Goal: Task Accomplishment & Management: Manage account settings

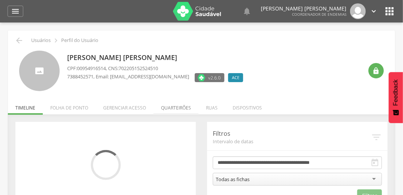
click at [182, 111] on li "Quarteirões" at bounding box center [176, 106] width 45 height 18
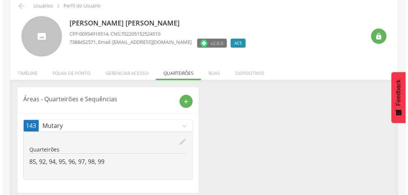
scroll to position [39, 0]
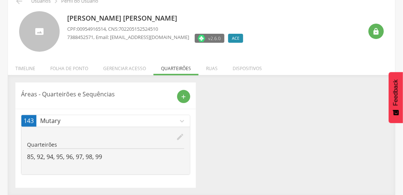
click at [180, 135] on icon "edit" at bounding box center [180, 137] width 8 height 8
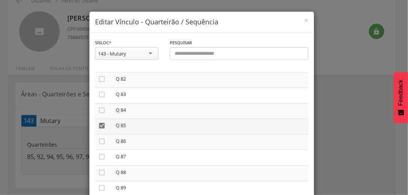
scroll to position [1291, 0]
click at [99, 127] on icon "" at bounding box center [102, 124] width 8 height 8
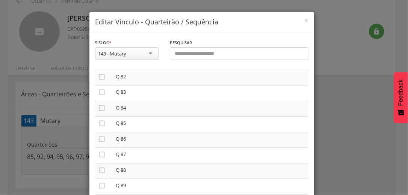
scroll to position [1442, 0]
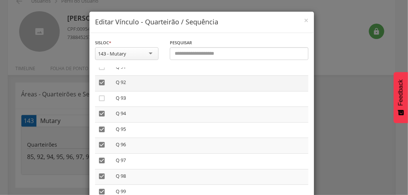
click at [98, 86] on icon "" at bounding box center [102, 83] width 8 height 8
click at [99, 118] on icon "" at bounding box center [102, 114] width 8 height 8
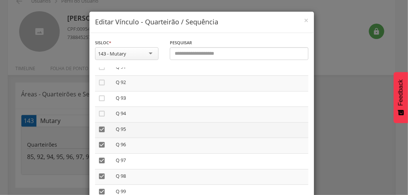
click at [98, 133] on icon "" at bounding box center [102, 130] width 8 height 8
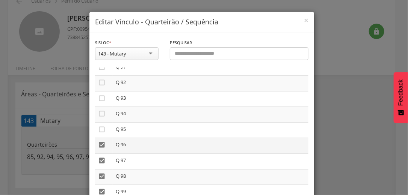
click at [98, 149] on icon "" at bounding box center [102, 145] width 8 height 8
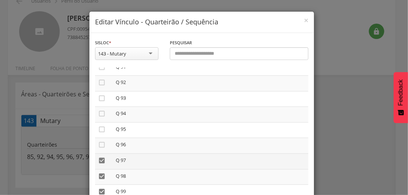
click at [98, 164] on icon "" at bounding box center [102, 161] width 8 height 8
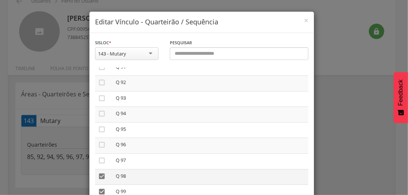
click at [99, 180] on icon "" at bounding box center [102, 177] width 8 height 8
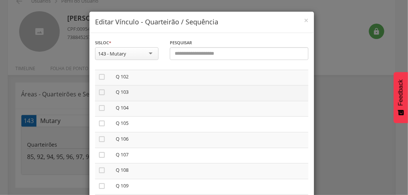
scroll to position [1622, 0]
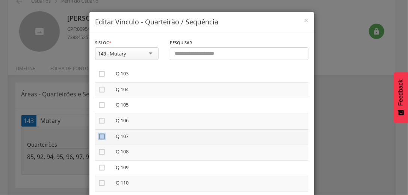
click at [99, 140] on icon "" at bounding box center [102, 137] width 8 height 8
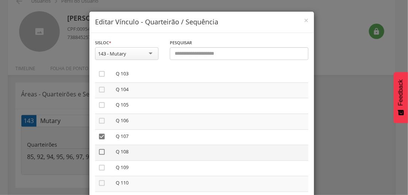
click at [98, 156] on icon "" at bounding box center [102, 152] width 8 height 8
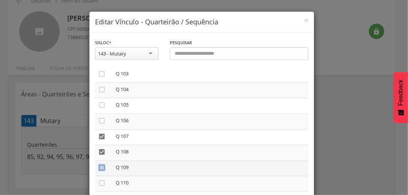
click at [101, 172] on icon "" at bounding box center [102, 168] width 8 height 8
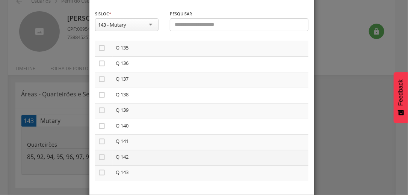
scroll to position [63, 0]
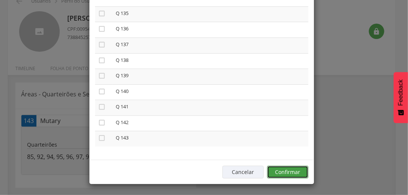
click at [284, 174] on button "Confirmar" at bounding box center [287, 172] width 41 height 13
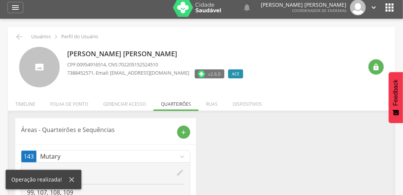
scroll to position [0, 0]
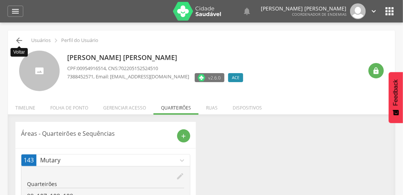
click at [17, 38] on icon "" at bounding box center [19, 40] width 9 height 9
